Goal: Transaction & Acquisition: Purchase product/service

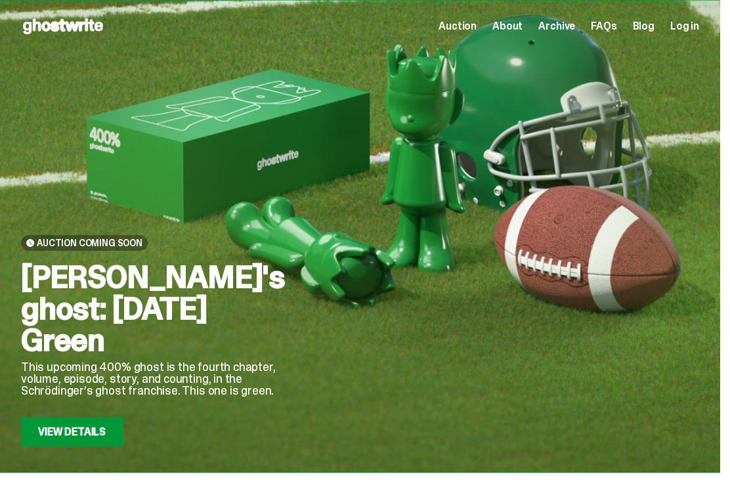
click at [656, 290] on div at bounding box center [507, 303] width 383 height 288
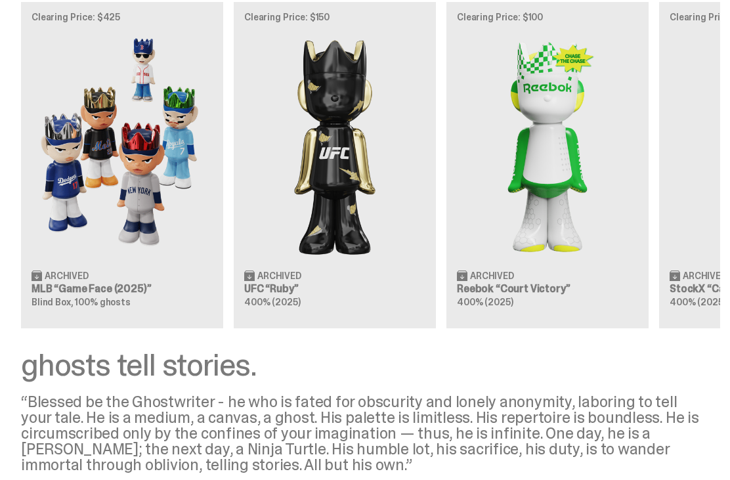
scroll to position [1123, 0]
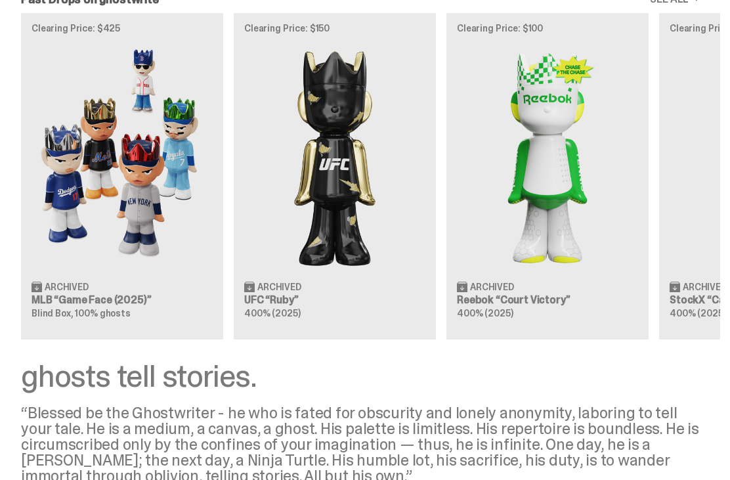
click at [385, 271] on img at bounding box center [334, 157] width 181 height 227
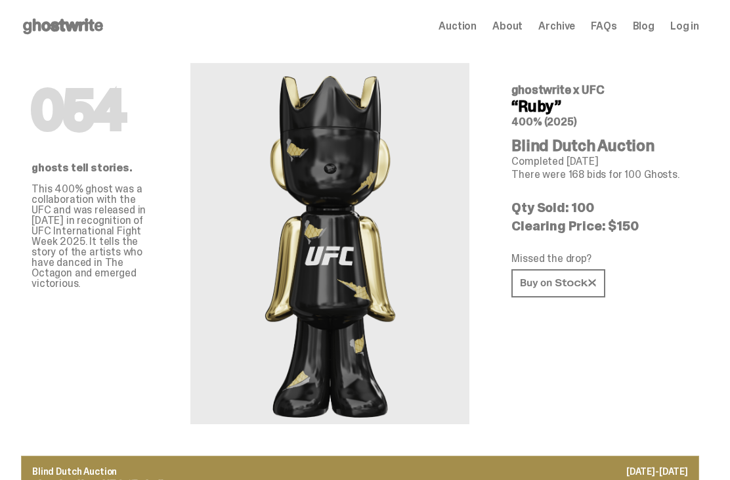
click at [569, 285] on icon at bounding box center [559, 283] width 76 height 10
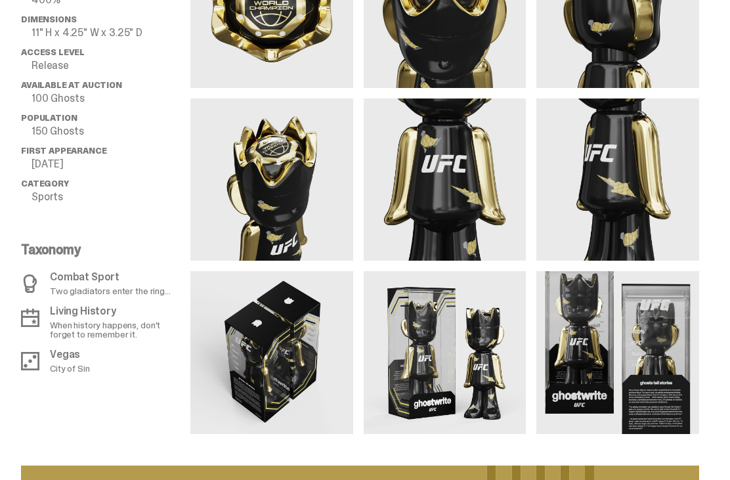
scroll to position [938, 0]
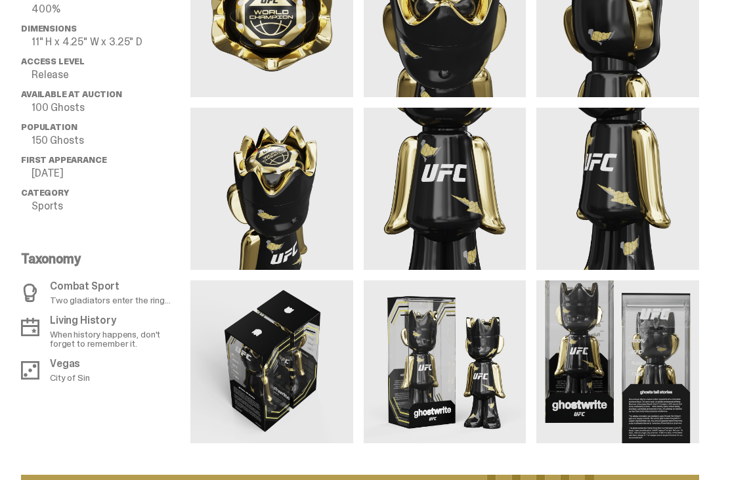
click at [668, 373] on img at bounding box center [617, 362] width 163 height 163
click at [674, 360] on img at bounding box center [617, 362] width 163 height 163
click at [672, 362] on img at bounding box center [617, 362] width 163 height 163
click at [672, 360] on img at bounding box center [617, 362] width 163 height 163
click at [667, 378] on img at bounding box center [617, 362] width 163 height 163
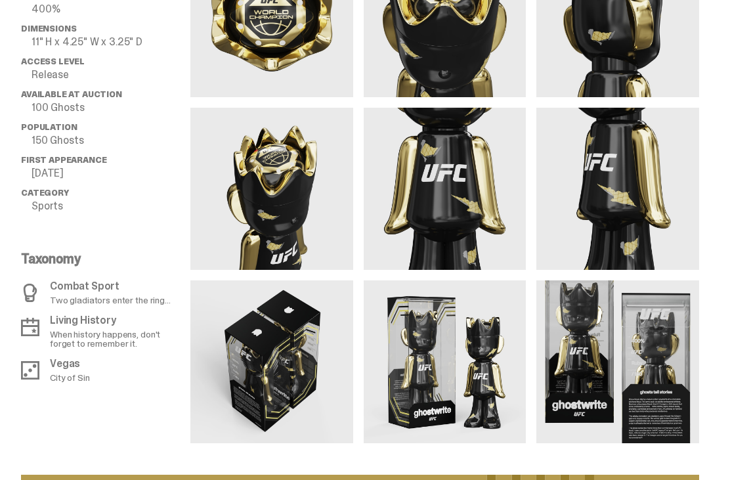
click at [670, 378] on img at bounding box center [617, 362] width 163 height 163
click at [622, 370] on img at bounding box center [617, 362] width 163 height 163
click at [621, 357] on img at bounding box center [617, 362] width 163 height 163
click at [632, 361] on img at bounding box center [617, 362] width 163 height 163
click at [631, 365] on img at bounding box center [617, 362] width 163 height 163
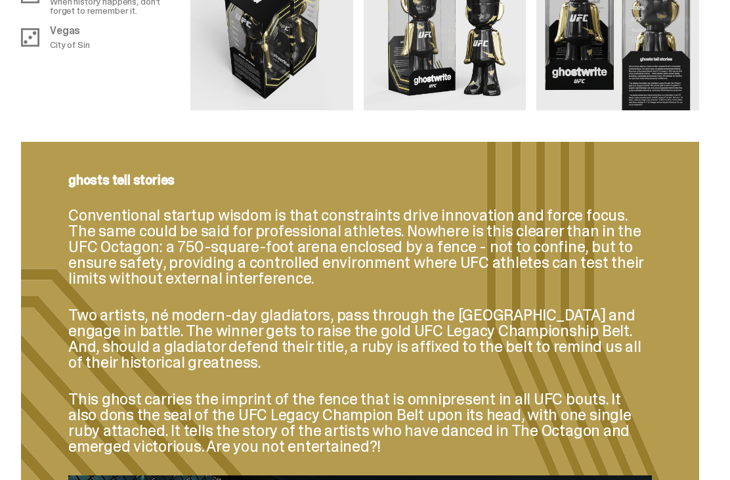
scroll to position [1170, 0]
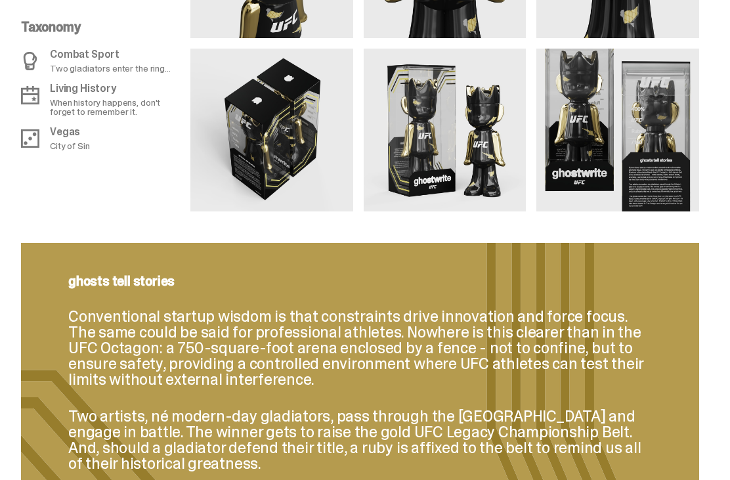
click at [669, 176] on img at bounding box center [617, 130] width 163 height 163
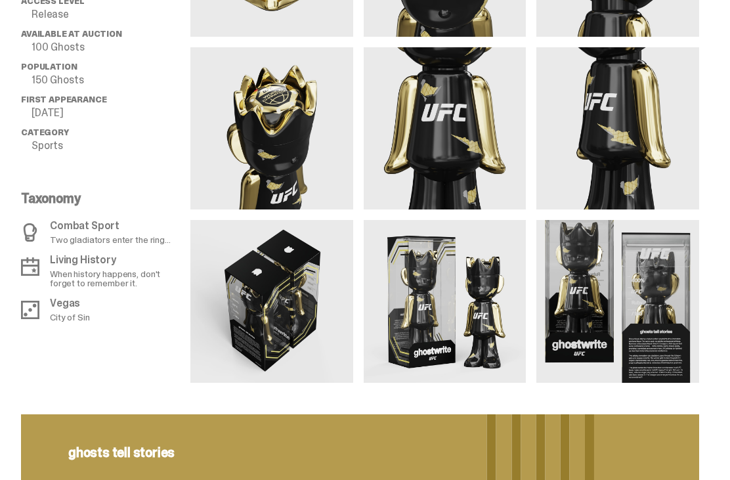
scroll to position [998, 0]
click at [468, 146] on img at bounding box center [445, 129] width 163 height 163
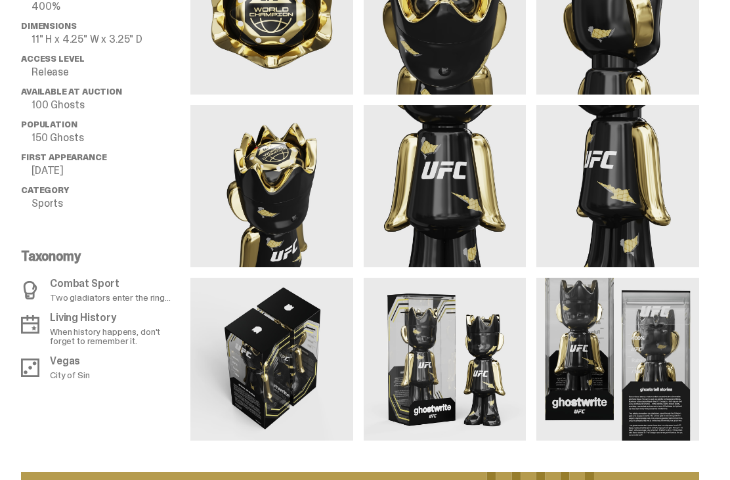
scroll to position [1006, 0]
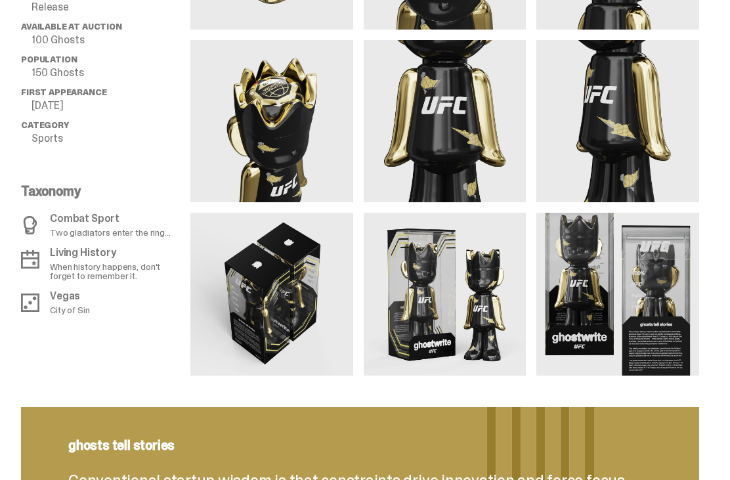
click at [637, 316] on img at bounding box center [617, 294] width 163 height 163
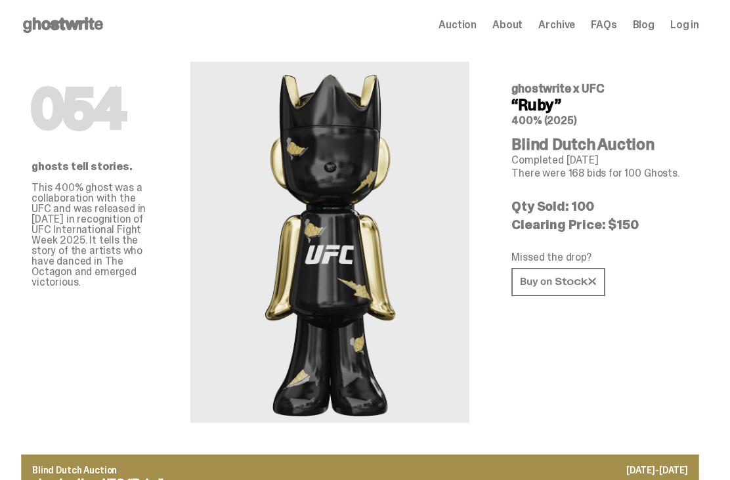
scroll to position [1, 0]
click at [365, 304] on img at bounding box center [330, 242] width 156 height 361
click at [374, 315] on img at bounding box center [330, 242] width 156 height 361
click at [358, 301] on img at bounding box center [330, 242] width 156 height 361
click at [352, 307] on img at bounding box center [330, 242] width 156 height 361
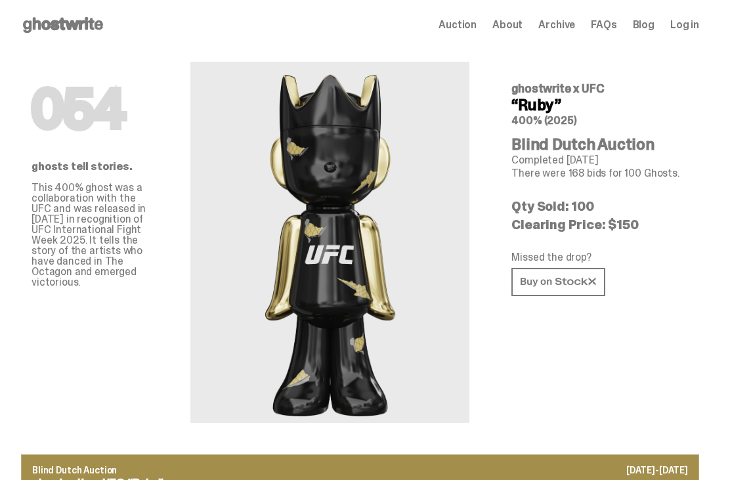
scroll to position [0, 0]
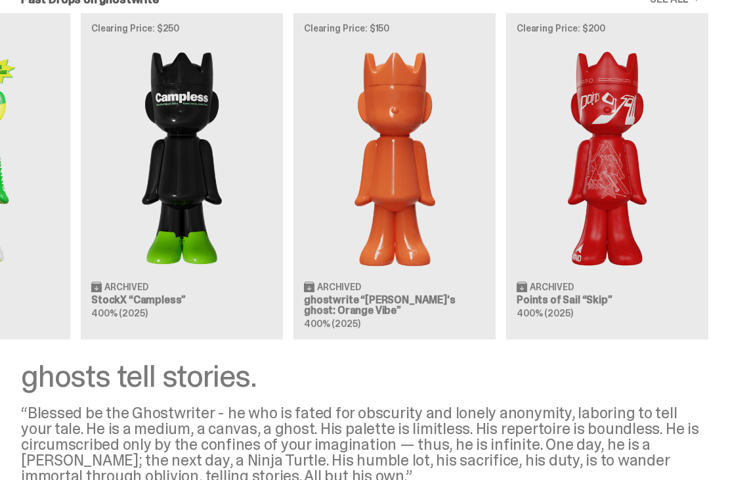
scroll to position [0, 578]
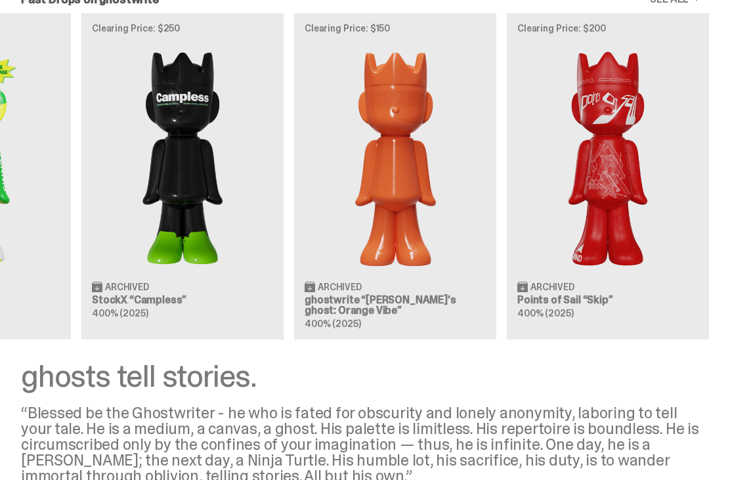
click at [662, 267] on img at bounding box center [607, 156] width 181 height 227
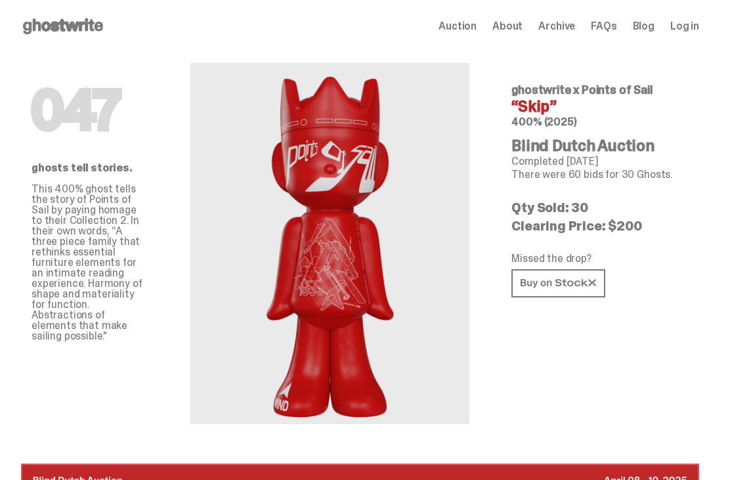
click at [585, 278] on icon at bounding box center [559, 283] width 76 height 10
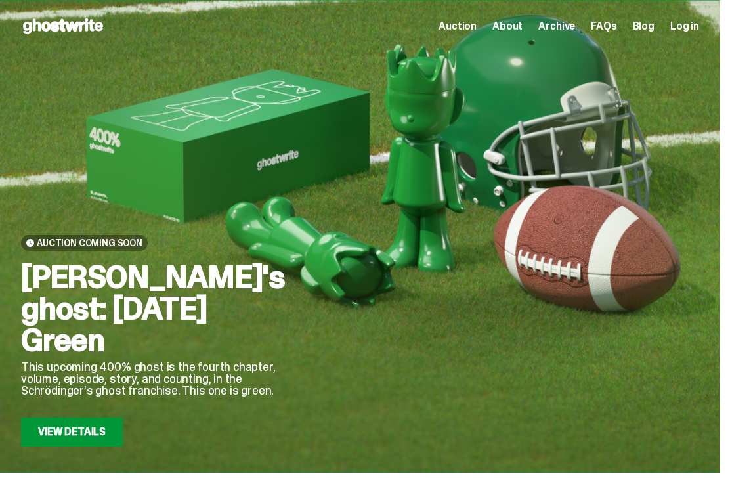
scroll to position [1124, 0]
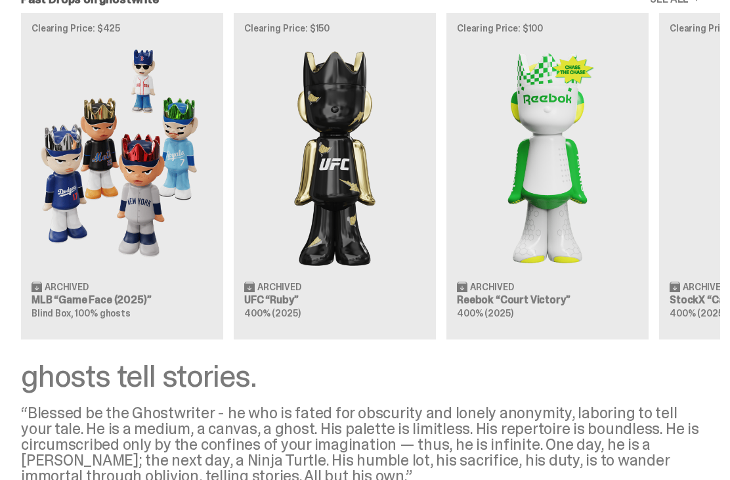
click at [355, 222] on img at bounding box center [334, 156] width 181 height 227
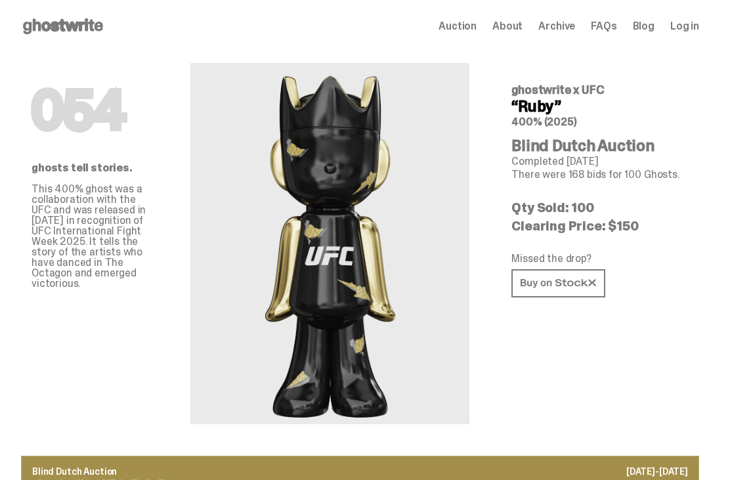
click at [586, 280] on icon at bounding box center [559, 283] width 76 height 10
